Goal: Task Accomplishment & Management: Manage account settings

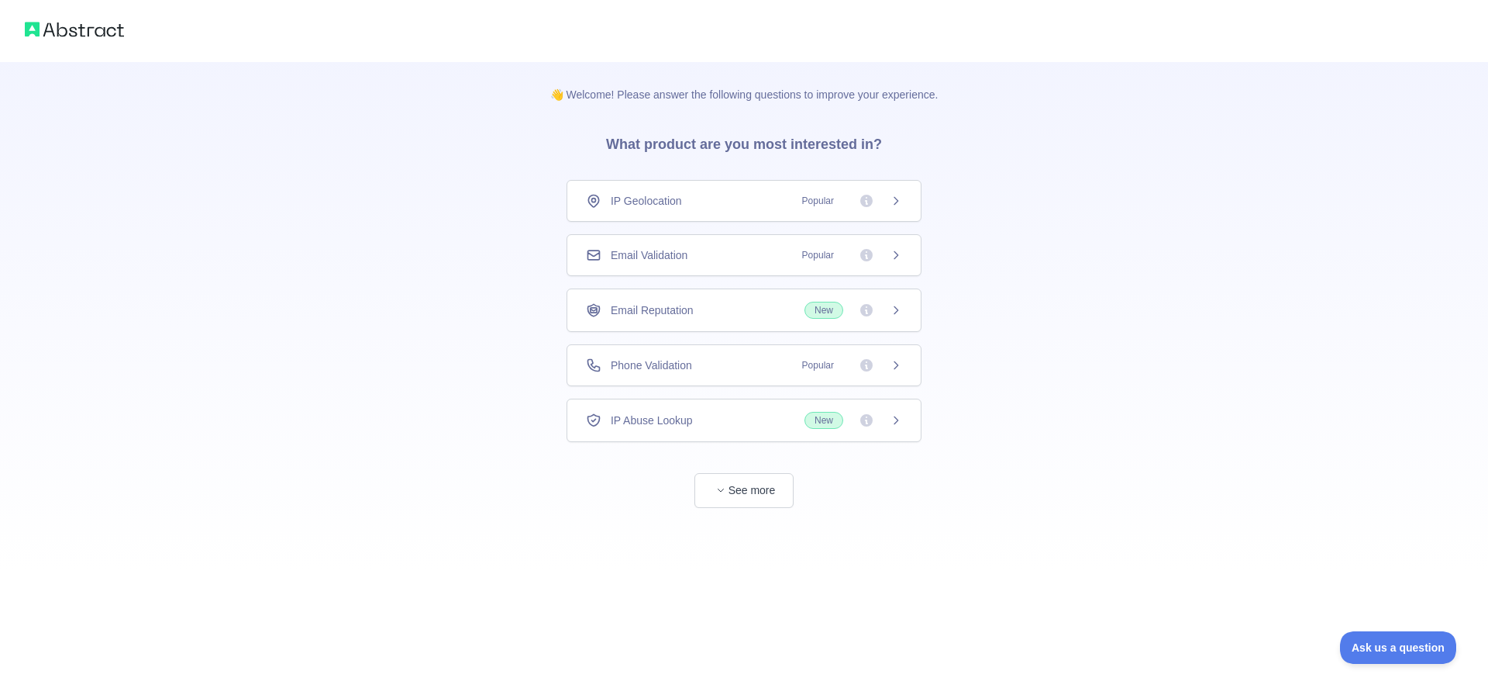
click at [1062, 247] on div "👋 Welcome! Please answer the following questions to improve your experience. Wh…" at bounding box center [744, 285] width 1488 height 570
click at [893, 263] on div "Перевірка електронної пошти Популярне" at bounding box center [744, 255] width 355 height 42
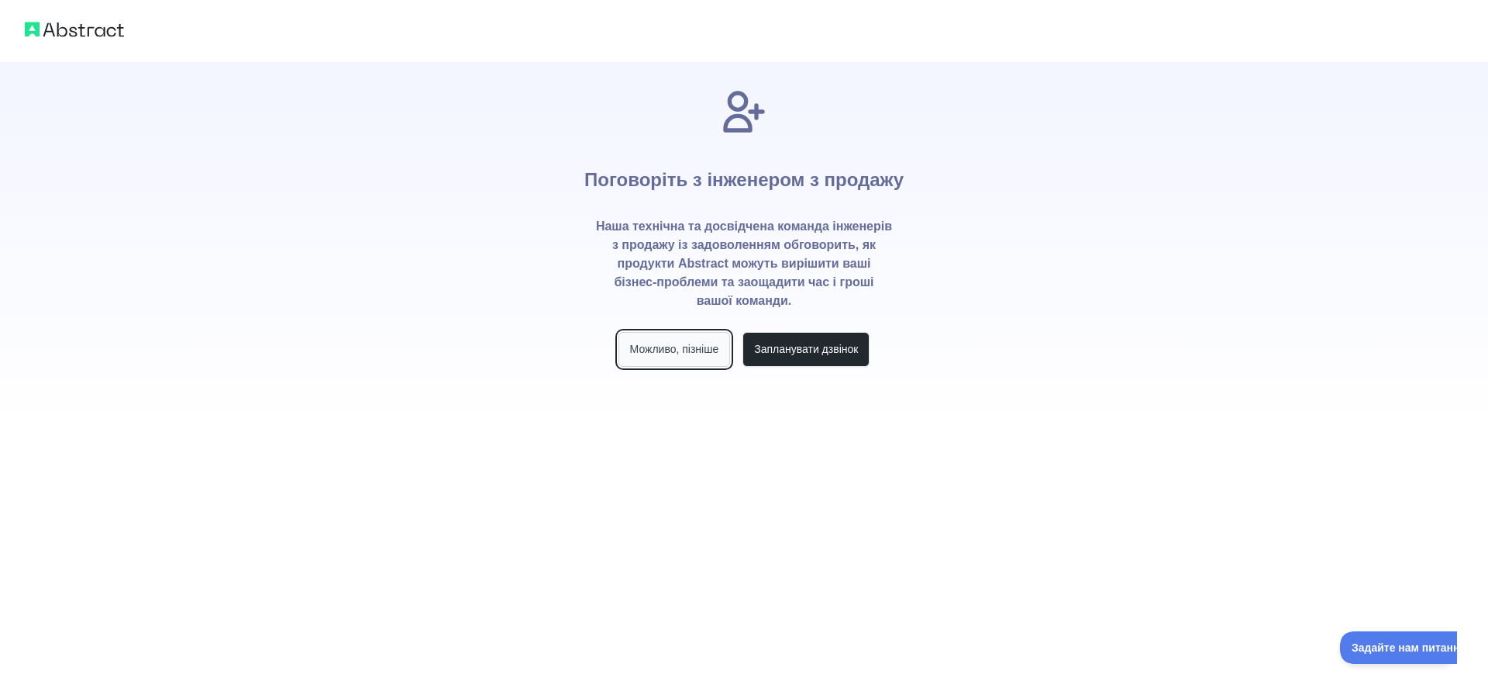
click at [671, 355] on font "Можливо, пізніше" at bounding box center [674, 349] width 89 height 12
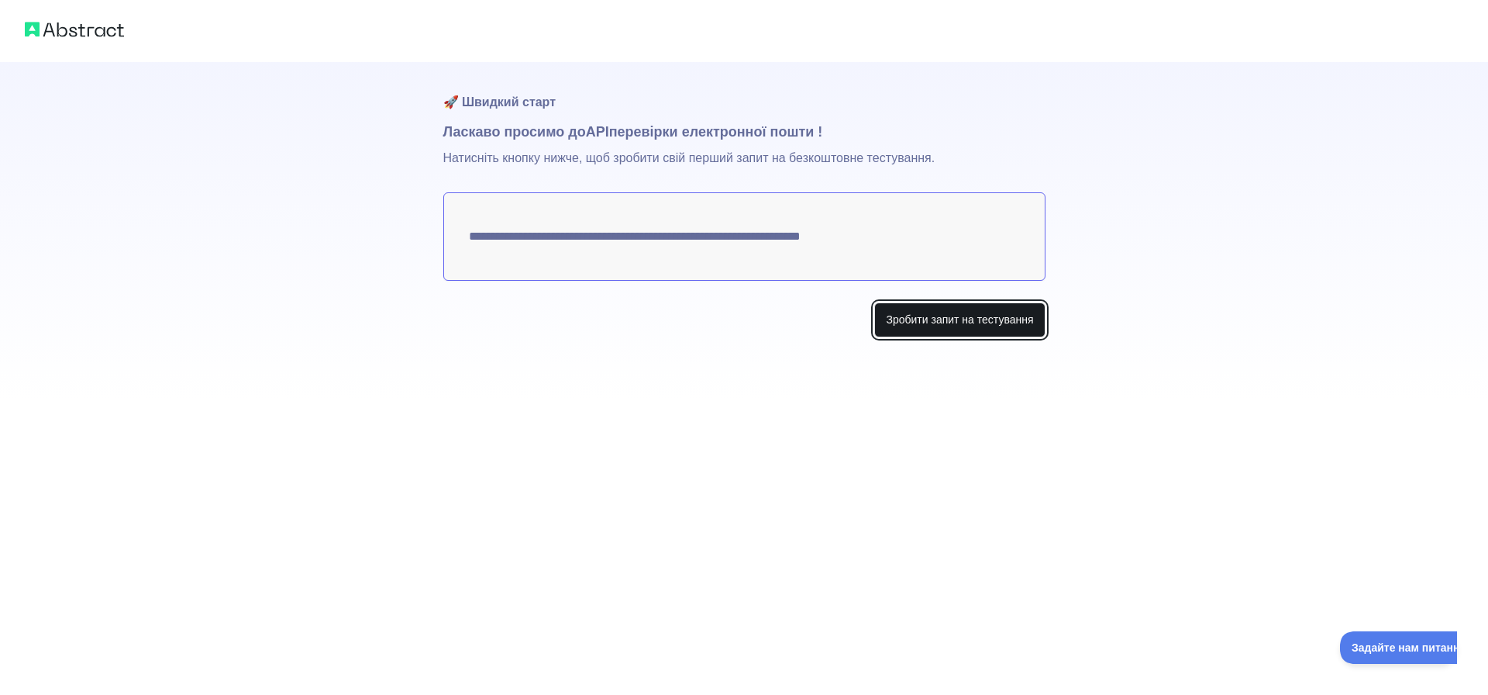
click at [933, 326] on font "Зробити запит на тестування" at bounding box center [959, 320] width 147 height 16
click at [991, 326] on button "Make test request" at bounding box center [990, 319] width 109 height 35
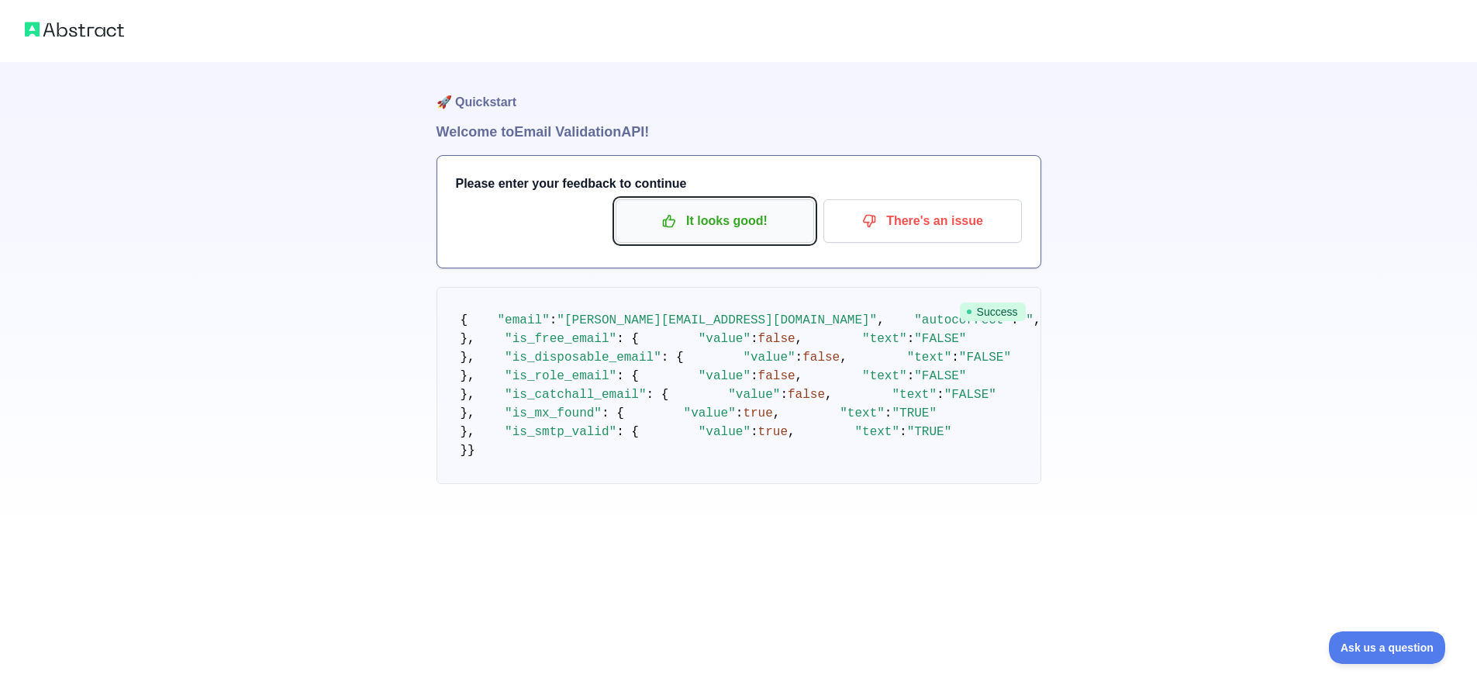
click at [747, 227] on p "It looks good!" at bounding box center [714, 221] width 175 height 26
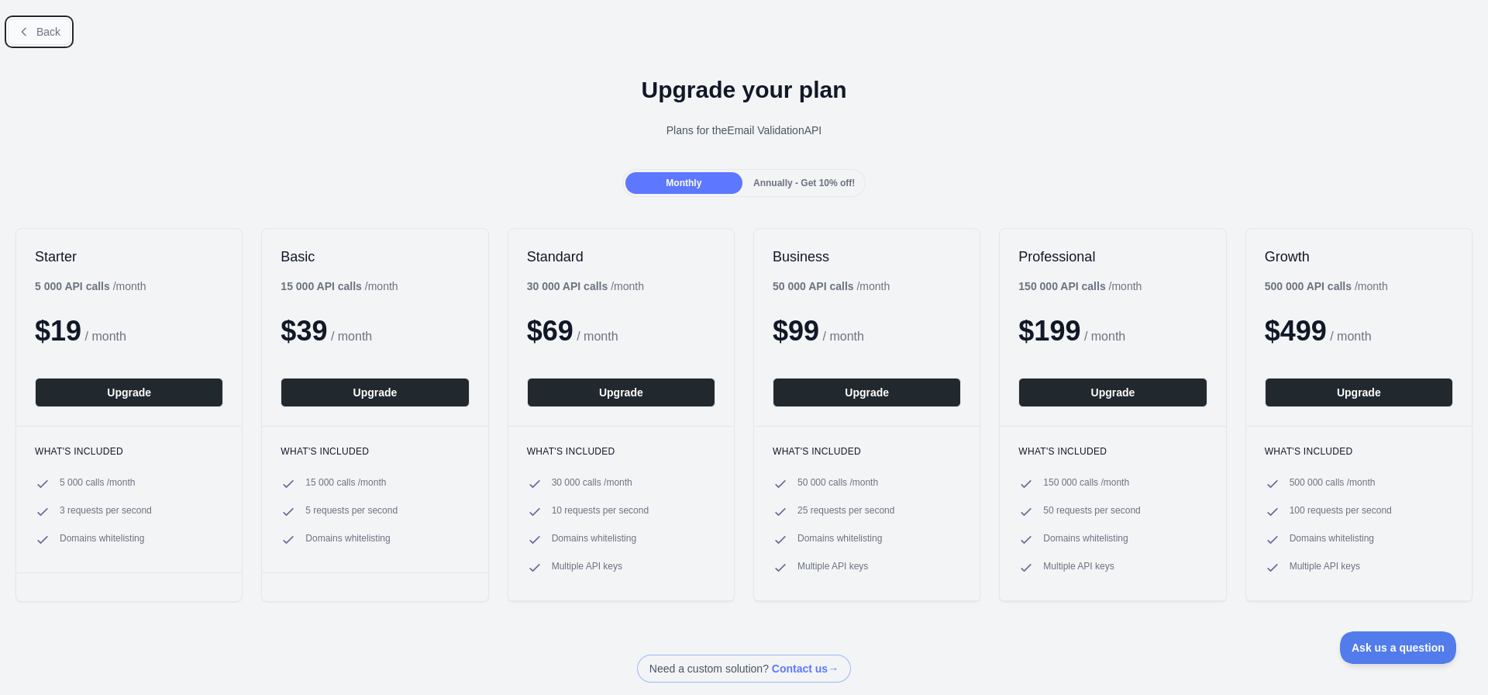
click at [55, 24] on button "Back" at bounding box center [39, 32] width 63 height 26
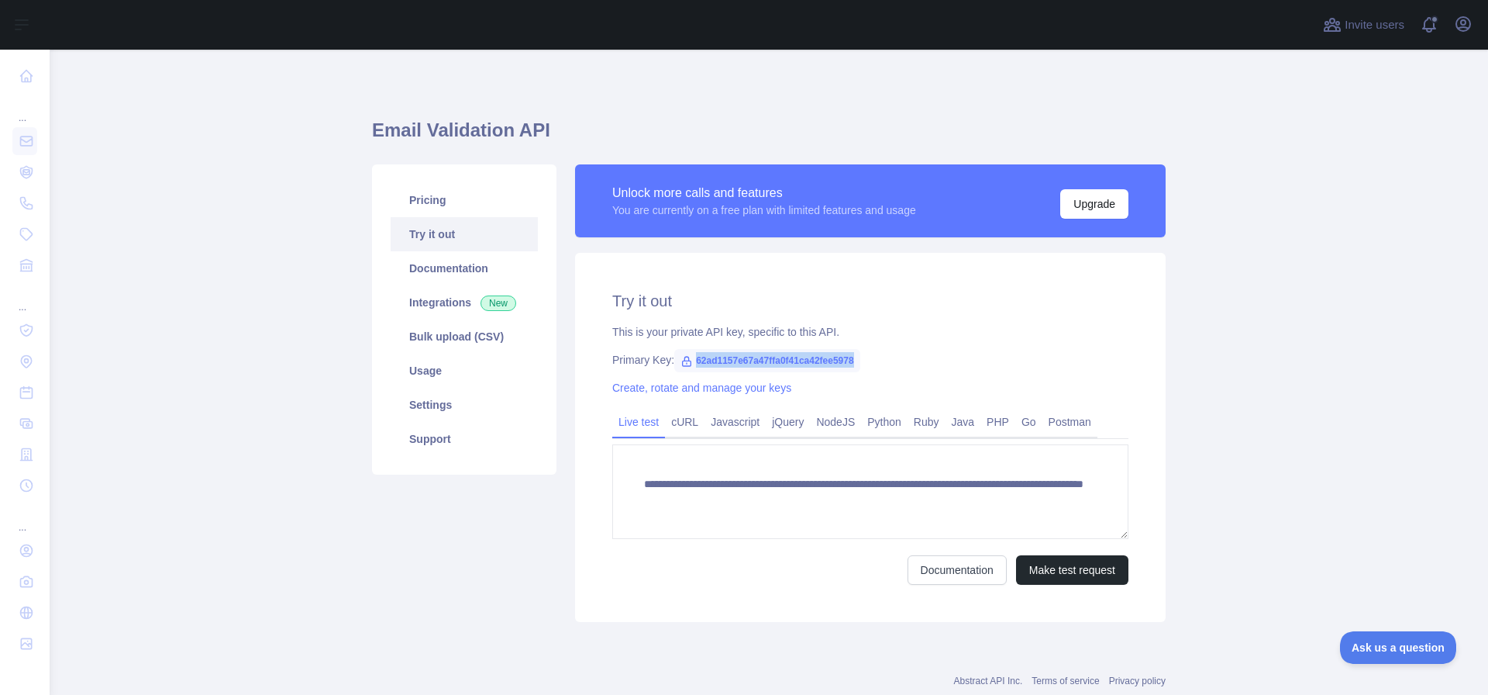
drag, startPoint x: 848, startPoint y: 359, endPoint x: 679, endPoint y: 366, distance: 169.1
click at [679, 366] on span "62ad1157e67a47ffa0f41ca42fee5978" at bounding box center [767, 360] width 186 height 23
copy span "62ad1157e67a47ffa0f41ca42fee5978"
click at [447, 394] on link "Settings" at bounding box center [464, 405] width 147 height 34
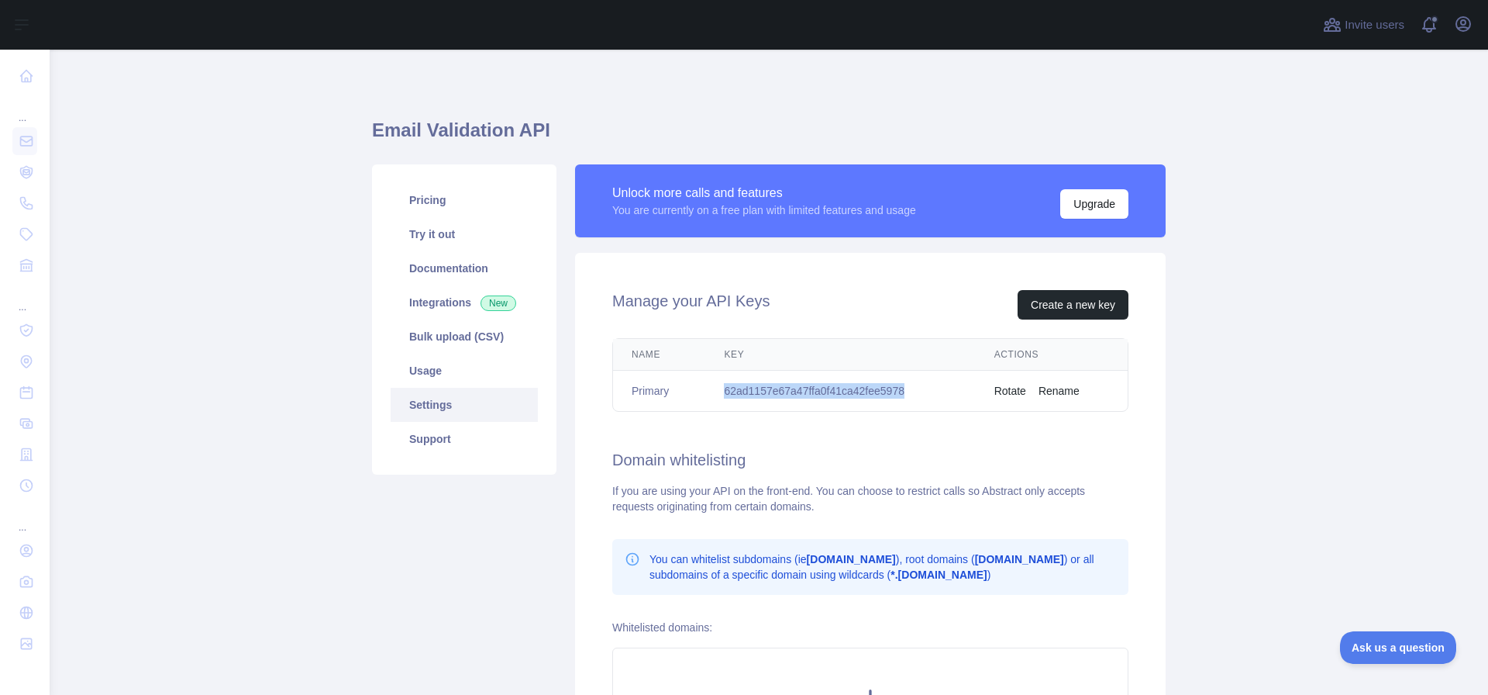
drag, startPoint x: 911, startPoint y: 388, endPoint x: 688, endPoint y: 393, distance: 222.5
click at [688, 393] on tr "Primary 62ad1157e67a47ffa0f41ca42fee5978 Rotate Rename" at bounding box center [870, 391] width 515 height 41
copy tr "62ad1157e67a47ffa0f41ca42fee5978"
click at [1066, 307] on button "Create a new key" at bounding box center [1073, 304] width 111 height 29
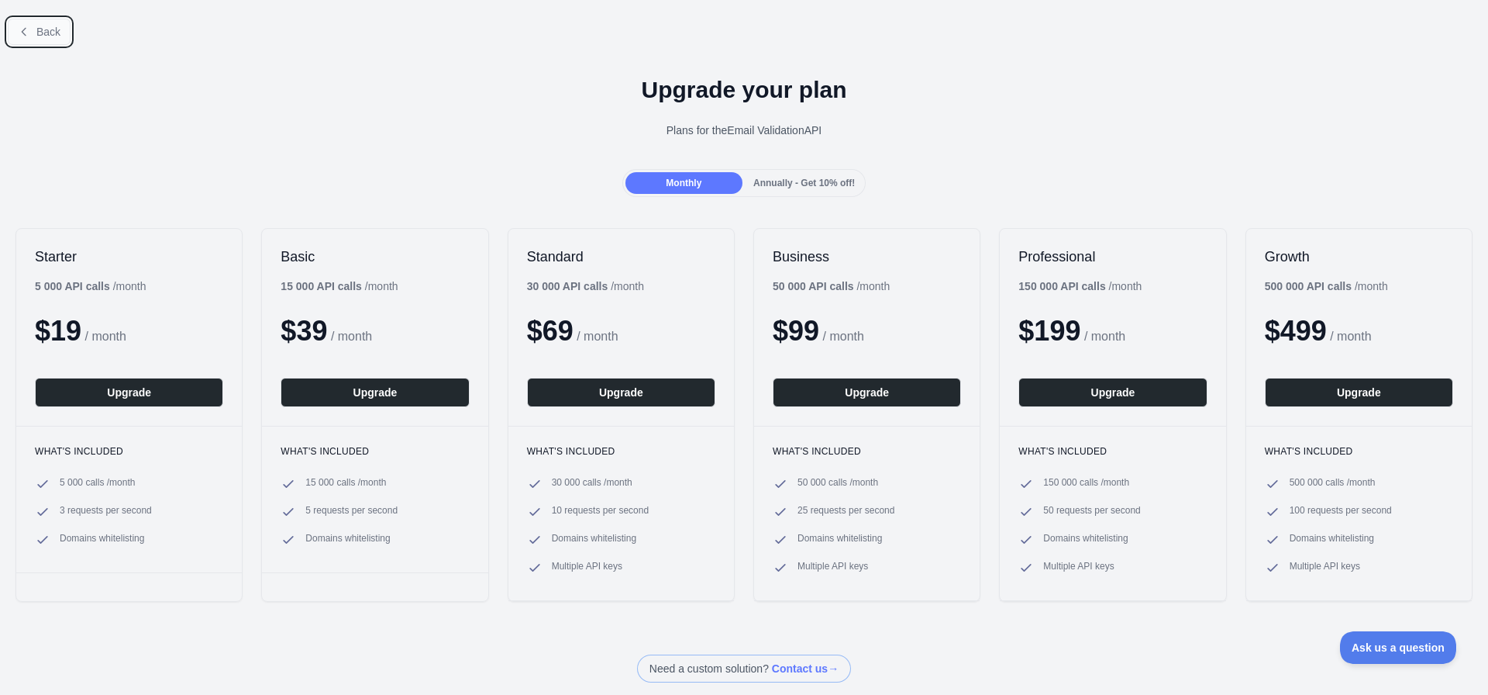
click at [44, 31] on span "Back" at bounding box center [48, 32] width 24 height 12
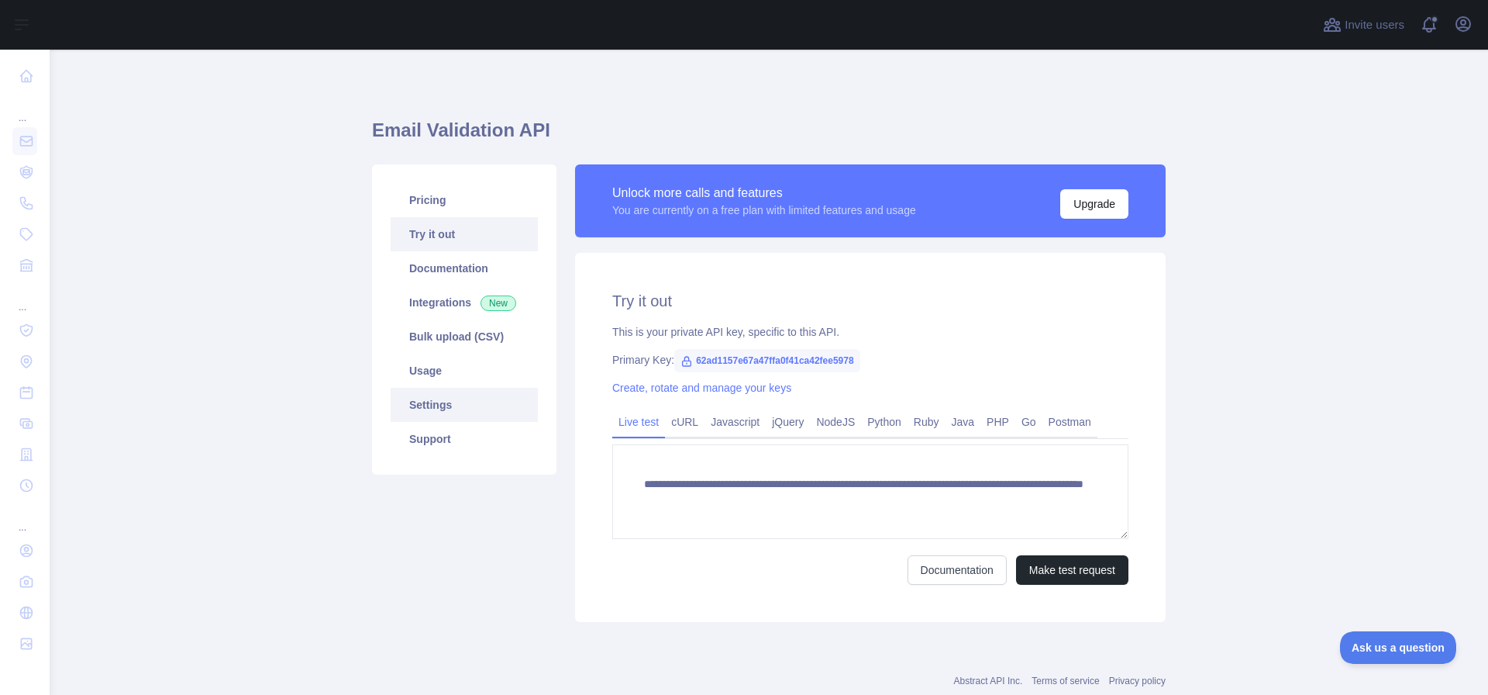
click at [449, 399] on link "Settings" at bounding box center [464, 405] width 147 height 34
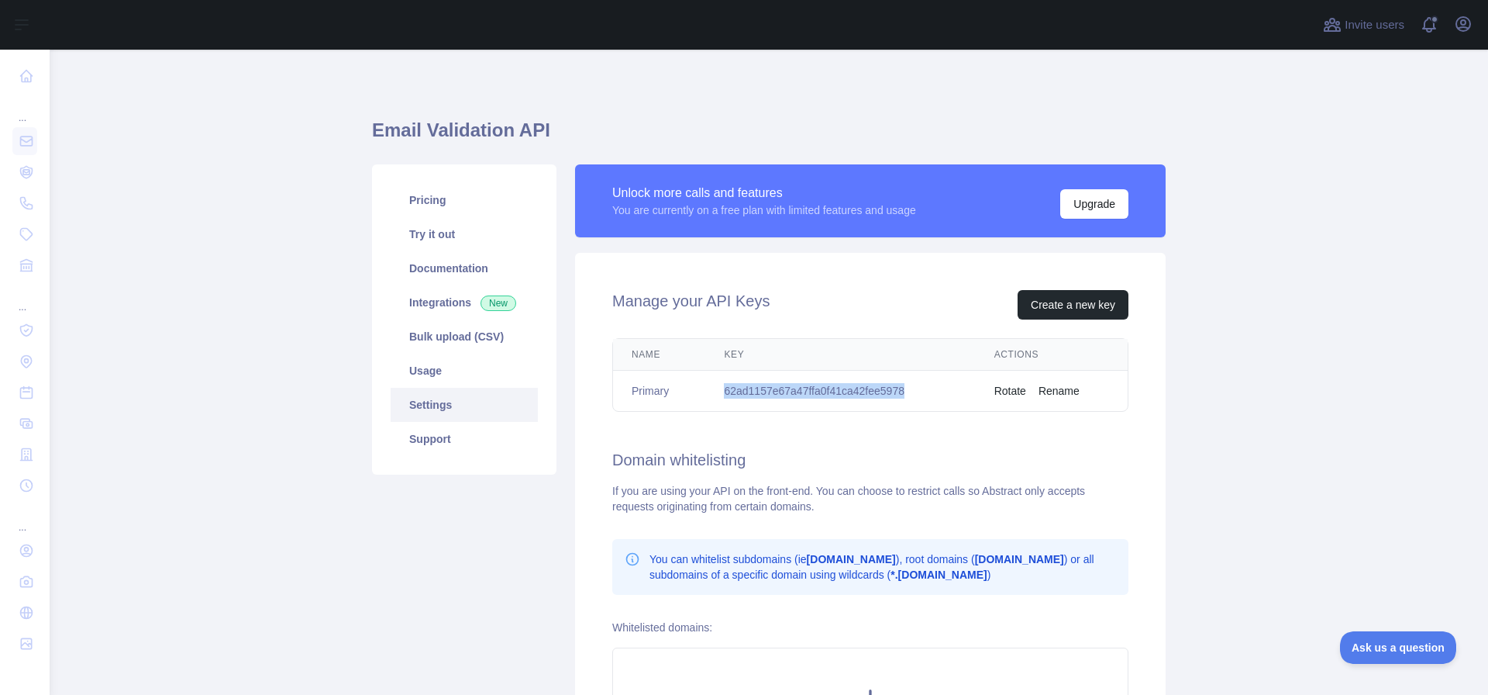
drag, startPoint x: 912, startPoint y: 400, endPoint x: 715, endPoint y: 395, distance: 197.0
click at [715, 395] on td "62ad1157e67a47ffa0f41ca42fee5978" at bounding box center [840, 391] width 270 height 41
copy td "62ad1157e67a47ffa0f41ca42fee5978"
click at [917, 390] on td "62ad1157e67a47ffa0f41ca42fee5978" at bounding box center [840, 391] width 270 height 41
click at [1057, 299] on button "Create a new key" at bounding box center [1073, 304] width 111 height 29
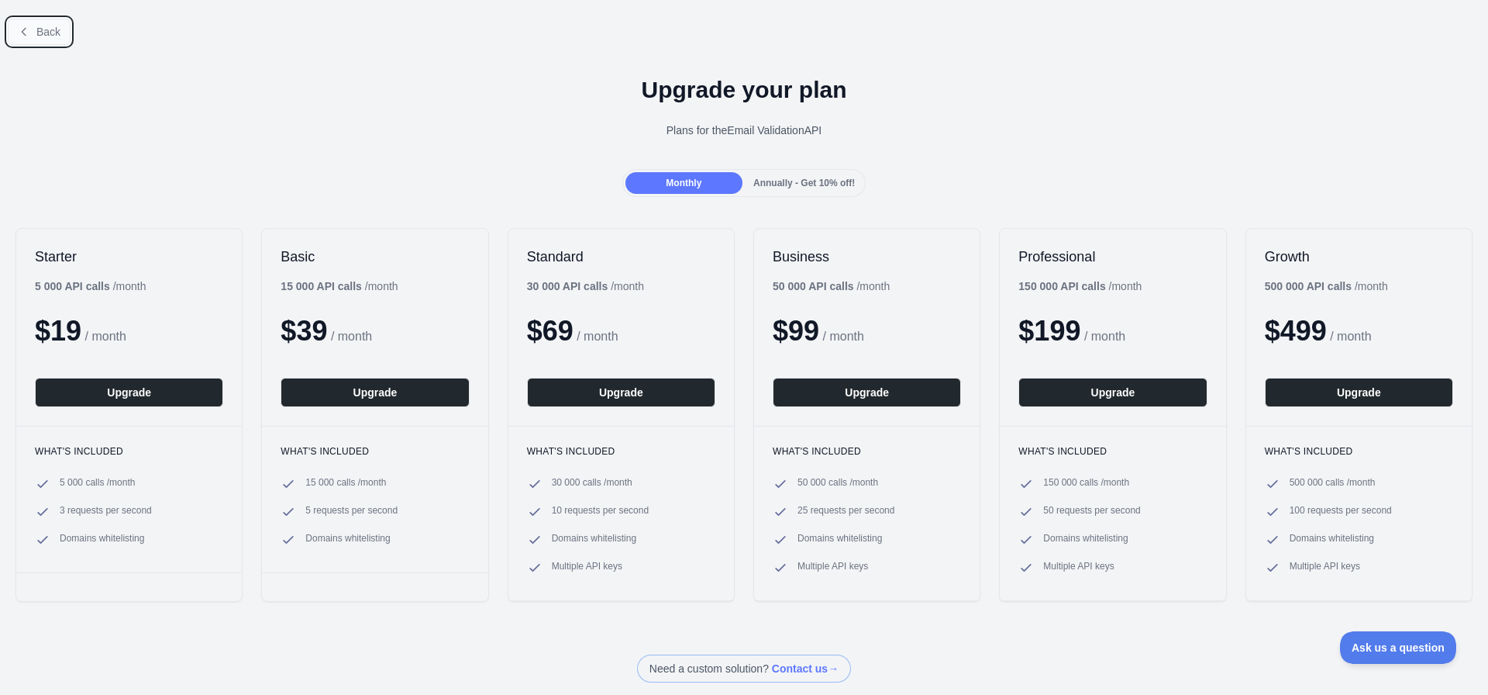
click at [47, 31] on span "Back" at bounding box center [48, 32] width 24 height 12
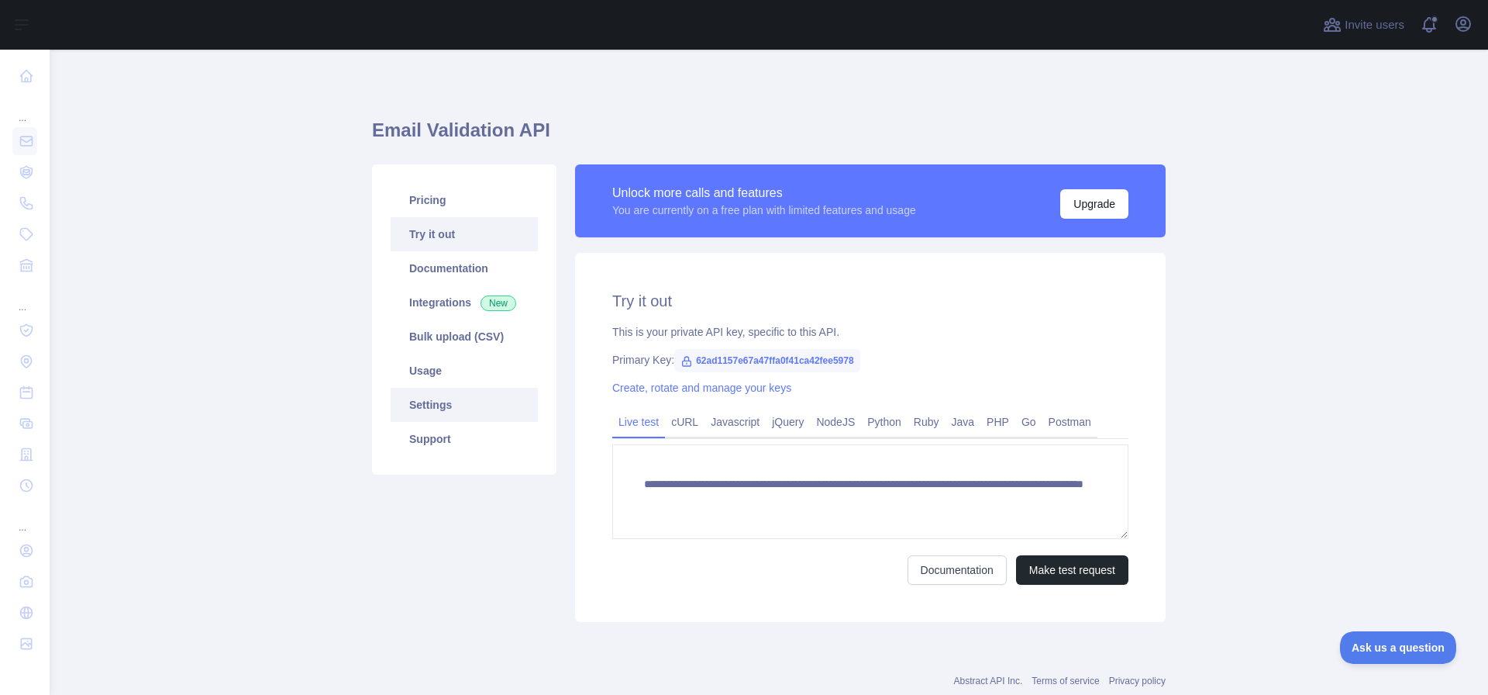
click at [425, 407] on link "Settings" at bounding box center [464, 405] width 147 height 34
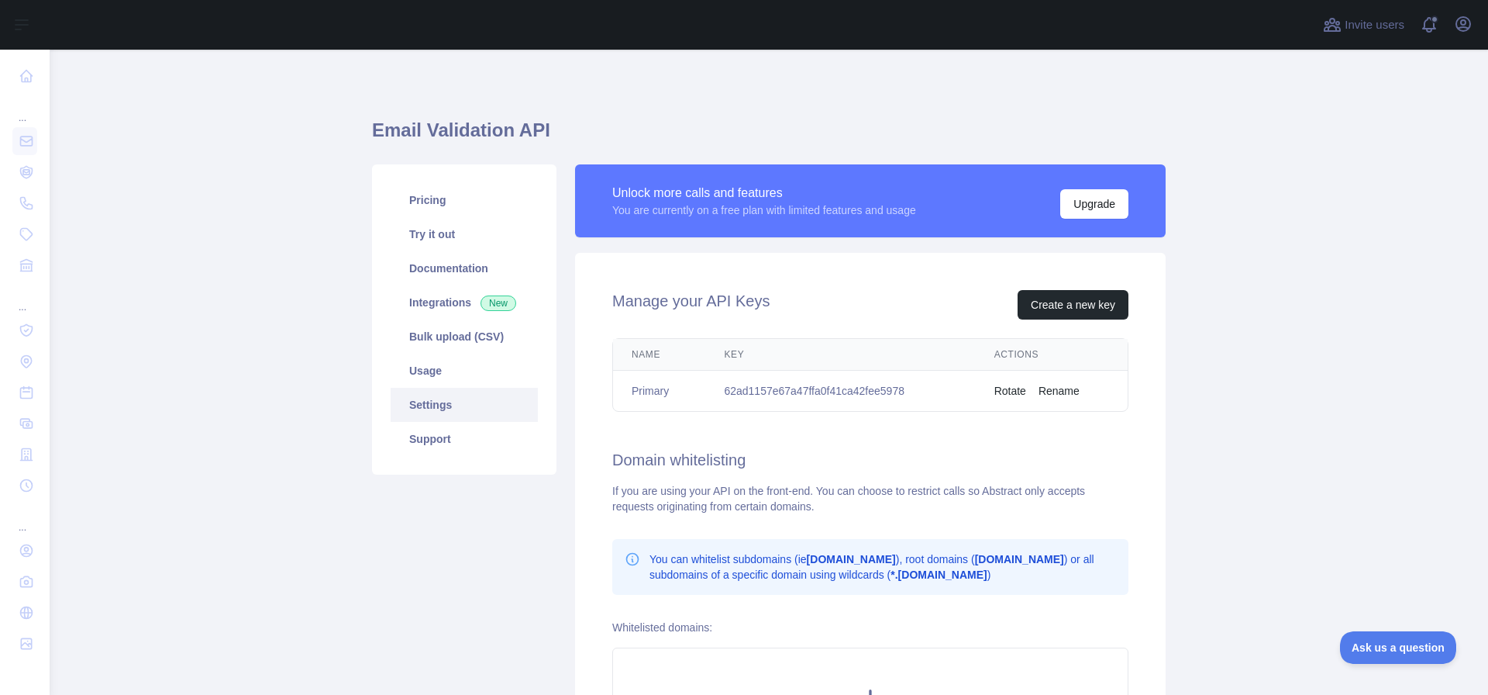
click at [1010, 395] on button "Rotate" at bounding box center [1011, 391] width 32 height 16
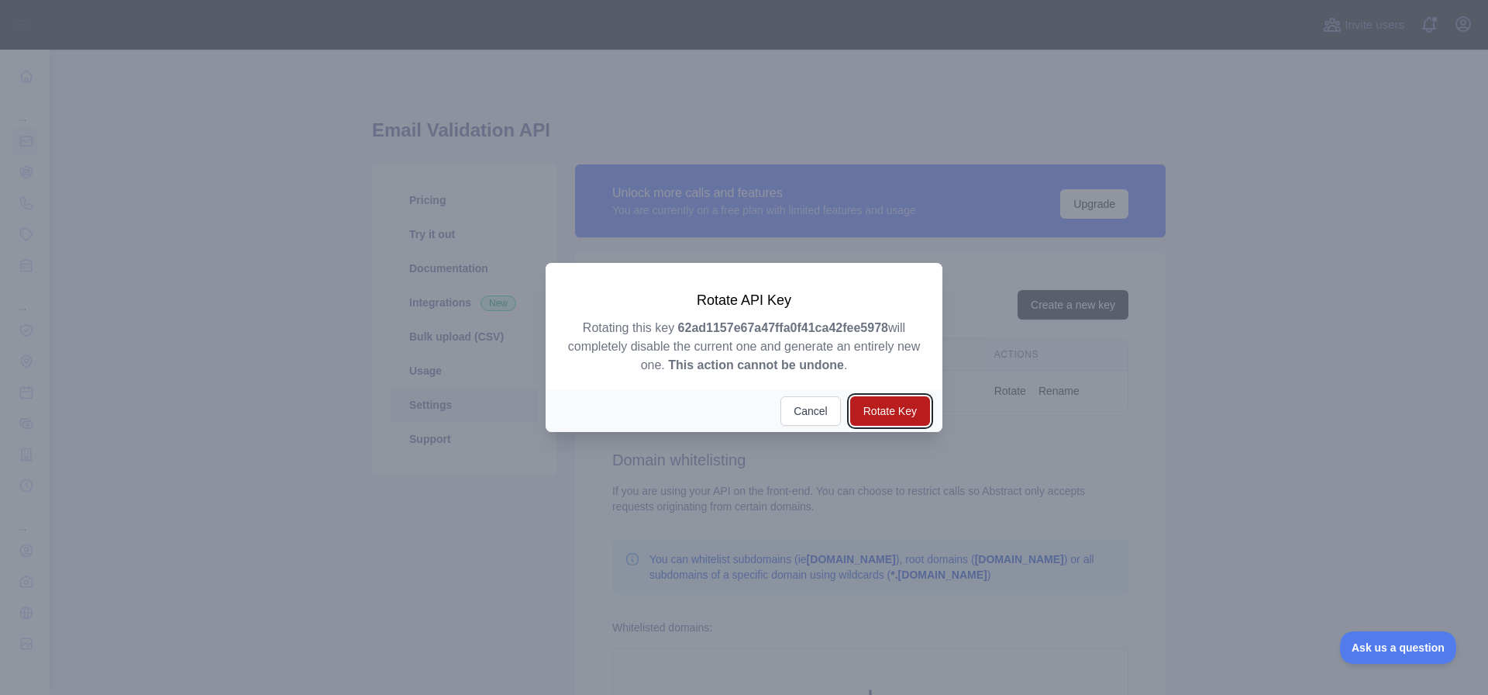
click at [887, 411] on button "Rotate Key" at bounding box center [890, 410] width 80 height 29
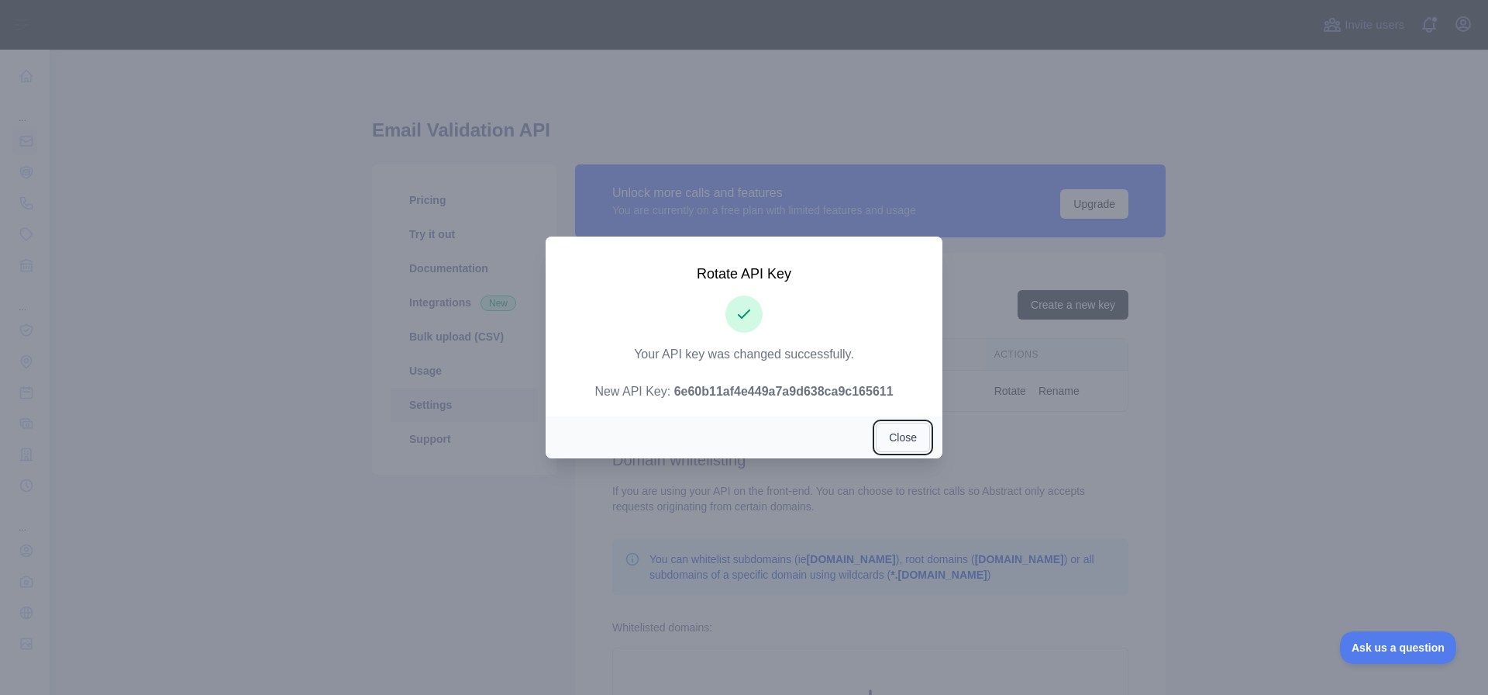
click at [901, 443] on button "Close" at bounding box center [903, 436] width 54 height 29
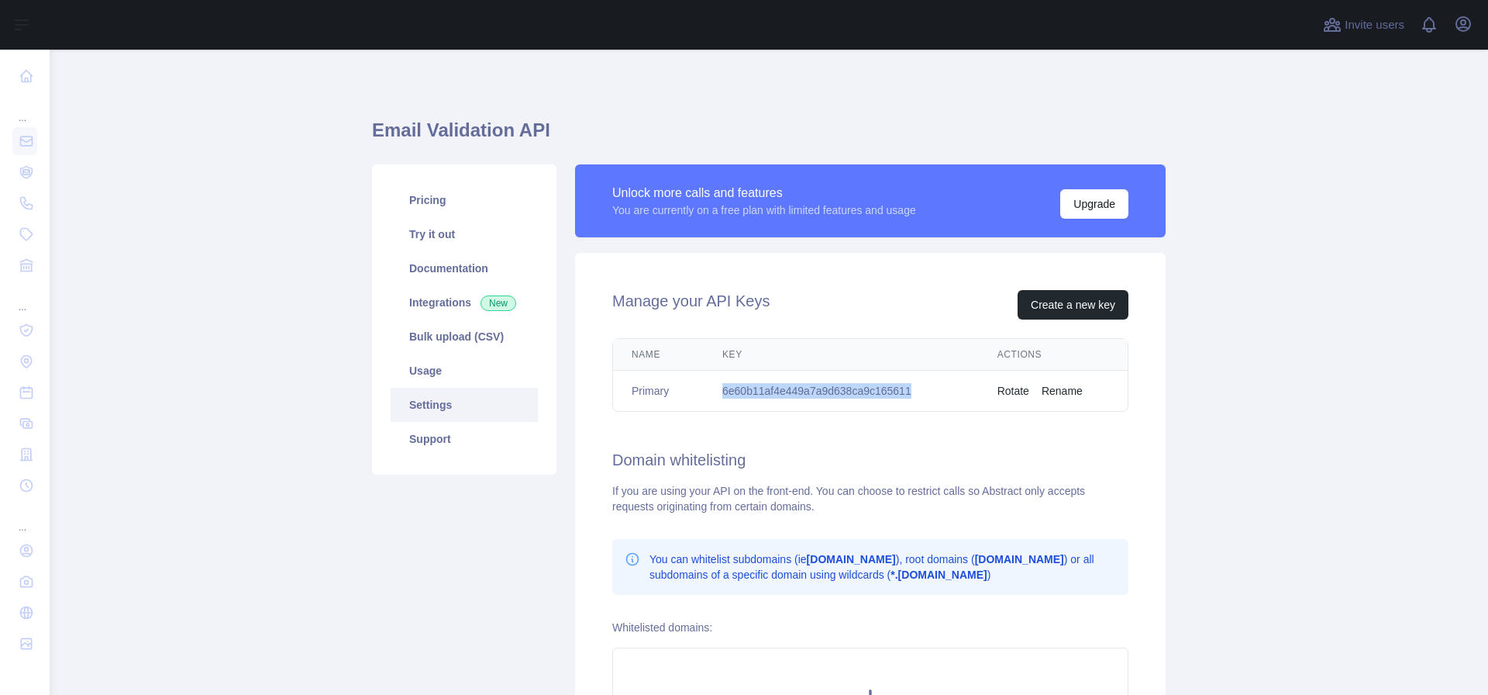
click at [691, 393] on tr "Primary 6e60b11af4e449a7a9d638ca9c165611 Rotate Rename" at bounding box center [870, 391] width 515 height 41
copy tr "6e60b11af4e449a7a9d638ca9c165611"
click at [444, 198] on link "Pricing" at bounding box center [464, 200] width 147 height 34
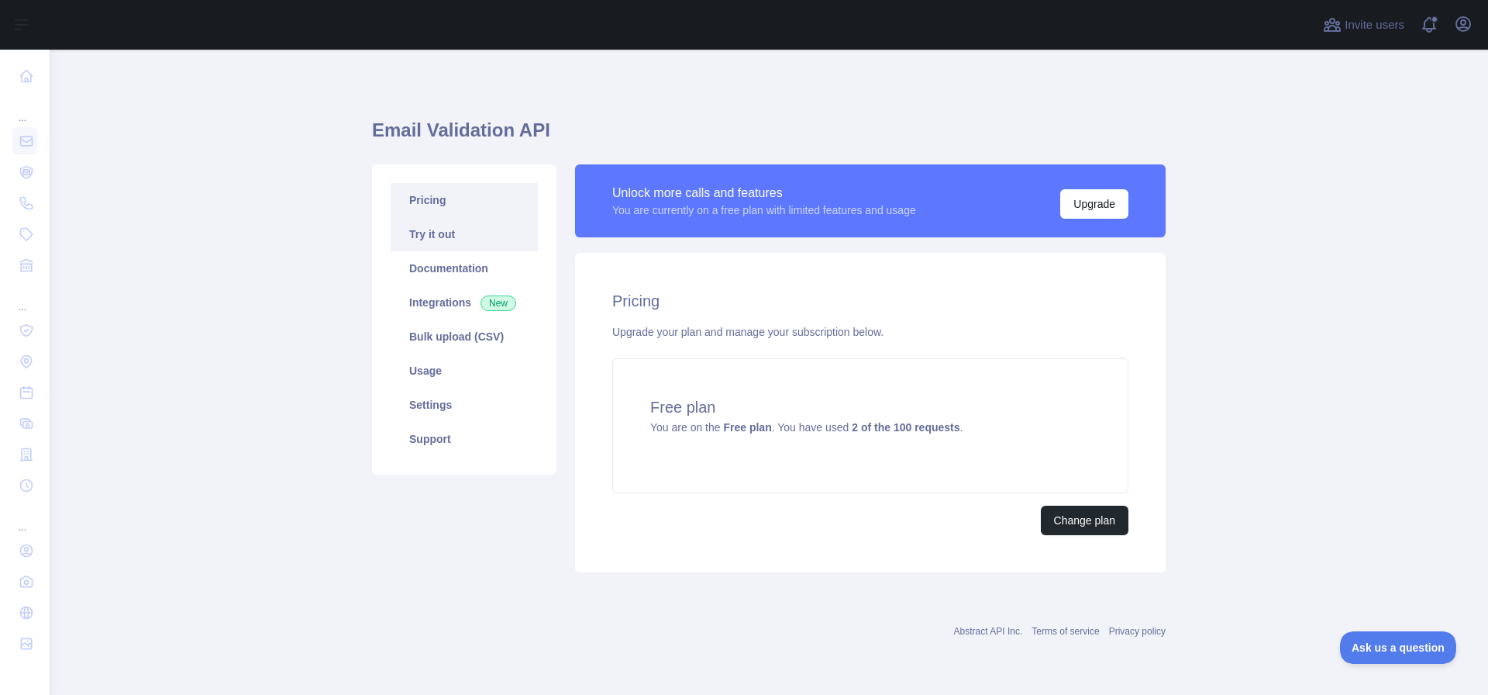
click at [464, 223] on link "Try it out" at bounding box center [464, 234] width 147 height 34
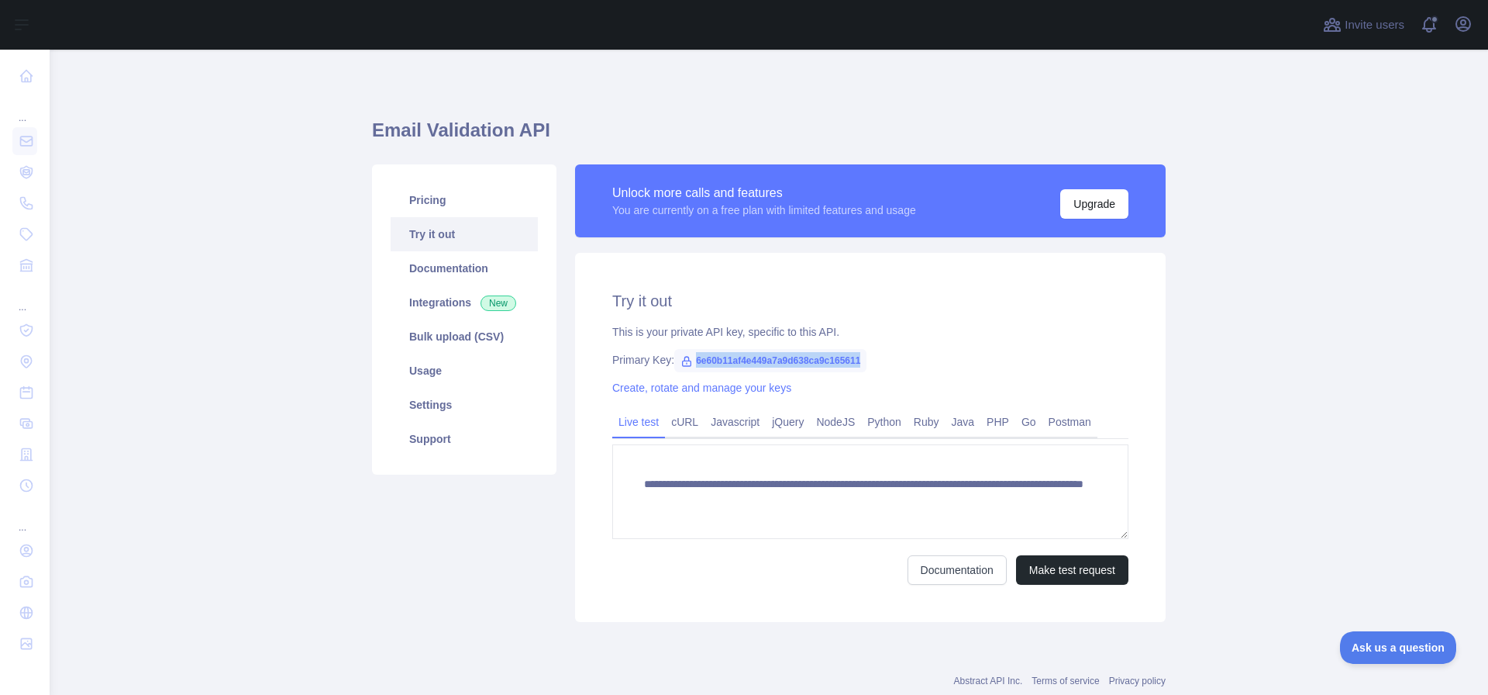
drag, startPoint x: 688, startPoint y: 364, endPoint x: 860, endPoint y: 360, distance: 172.1
click at [860, 360] on span "6e60b11af4e449a7a9d638ca9c165611" at bounding box center [770, 360] width 192 height 23
copy span "6e60b11af4e449a7a9d638ca9c165611"
